Goal: Find specific page/section: Find specific page/section

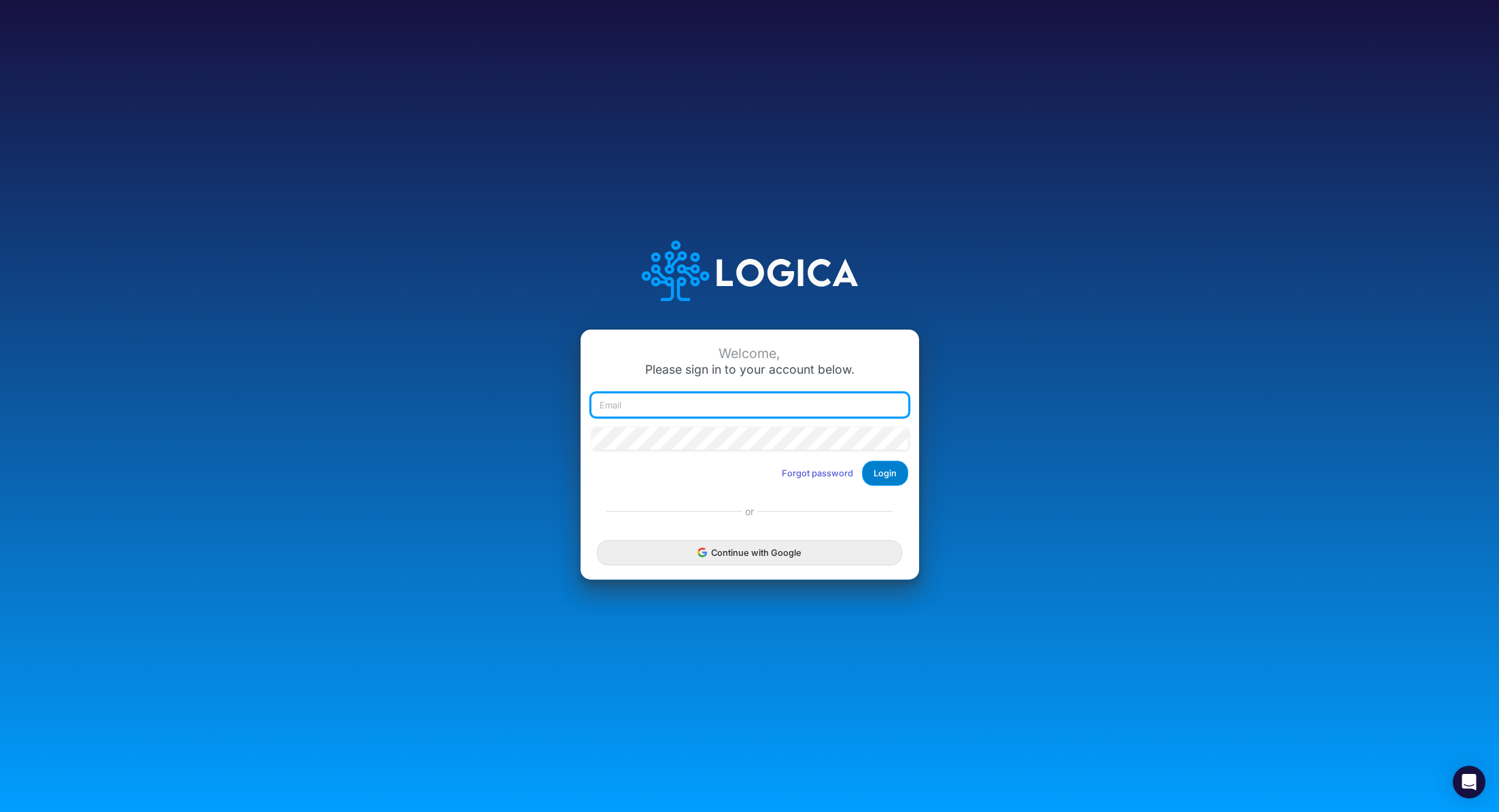
type input "renato.matsumoto@recargapay.com"
click at [896, 475] on button "Login" at bounding box center [885, 473] width 46 height 25
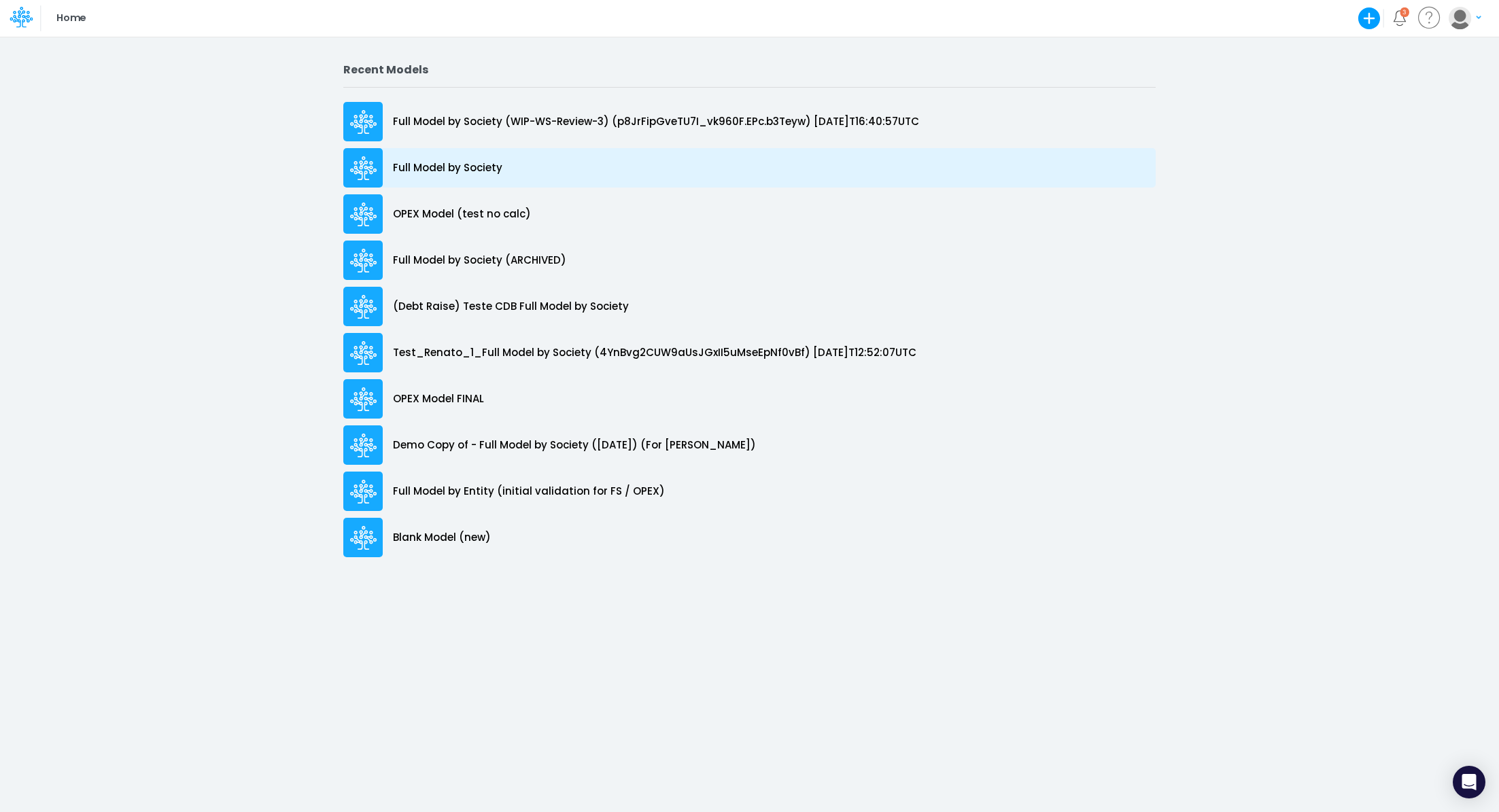
click at [481, 173] on p "Full Model by Society" at bounding box center [447, 168] width 109 height 16
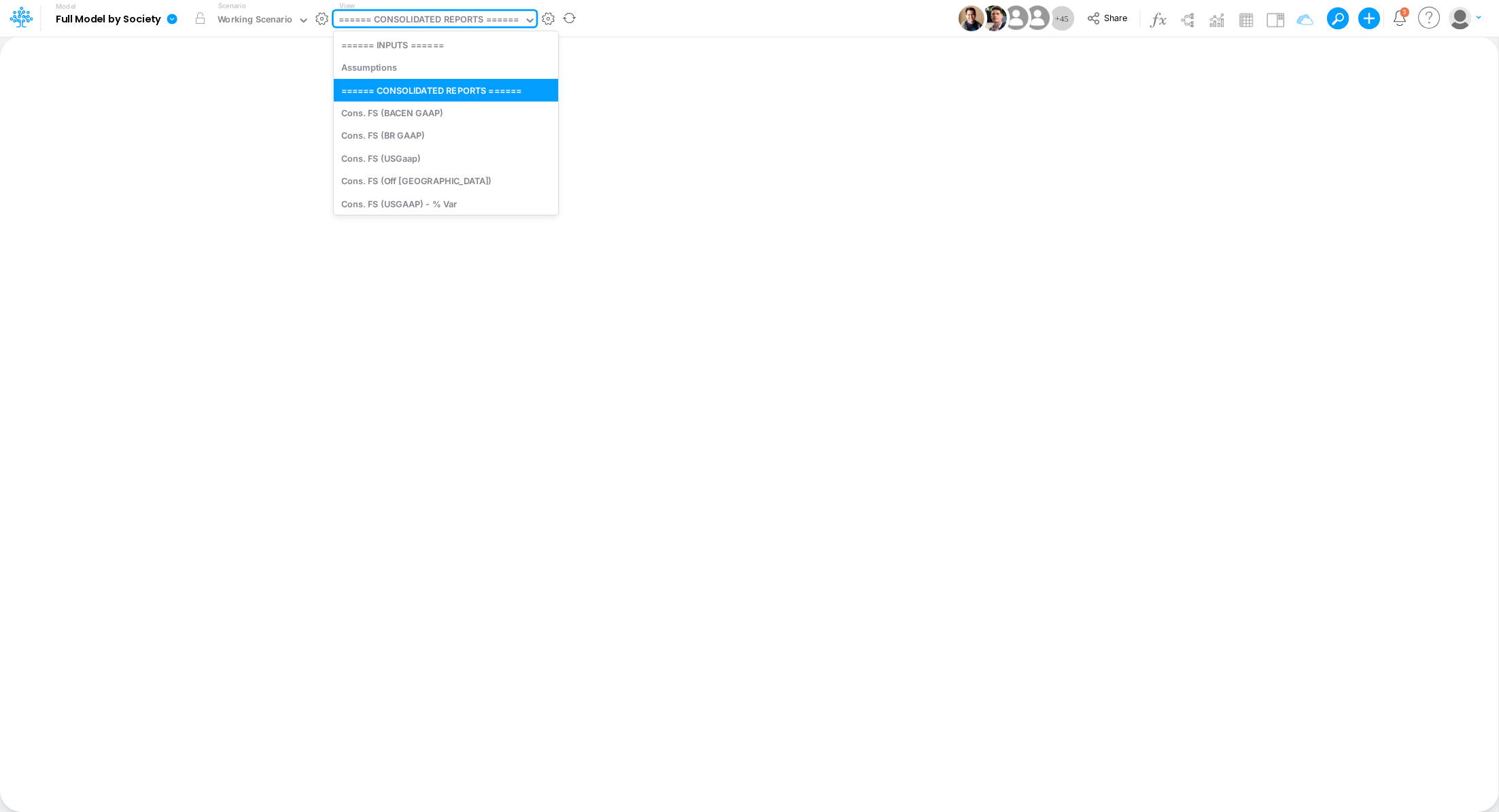
click at [403, 25] on div "====== CONSOLIDATED REPORTS ======" at bounding box center [429, 20] width 181 height 16
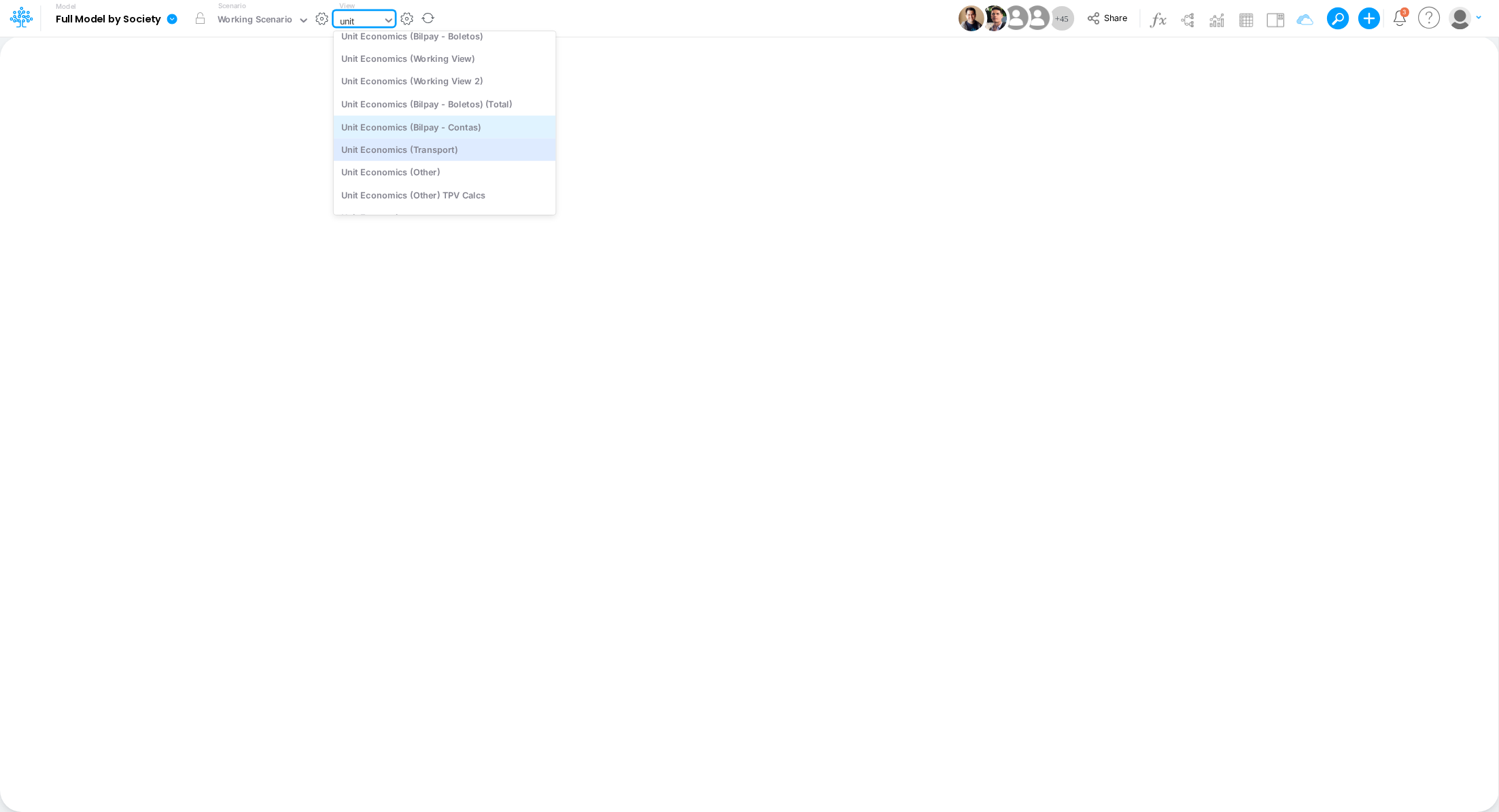
scroll to position [104, 0]
type input "u"
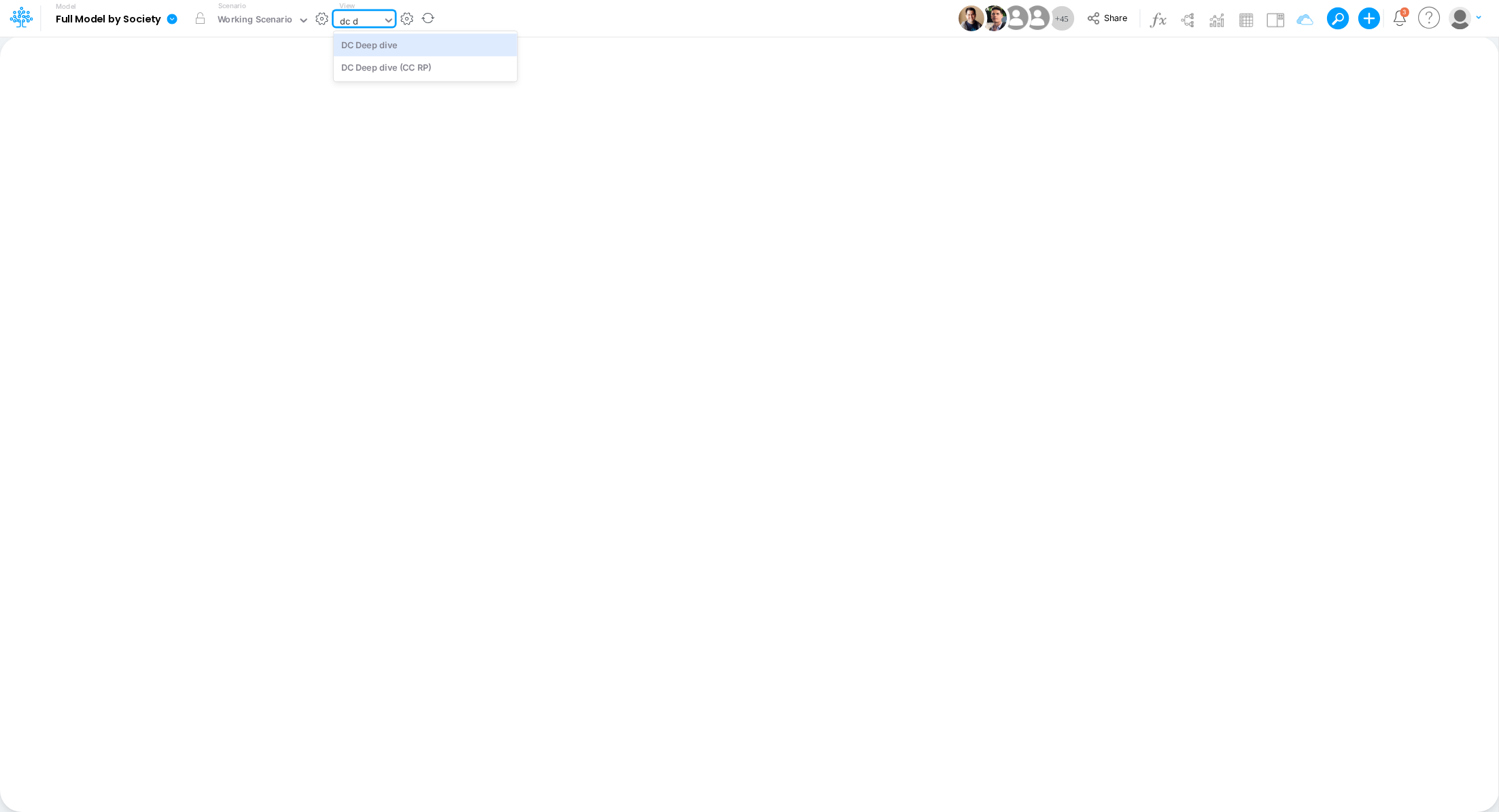
scroll to position [0, 0]
type input "dc de"
click at [402, 48] on div "DC Deep dive" at bounding box center [425, 44] width 183 height 23
